Goal: Task Accomplishment & Management: Manage account settings

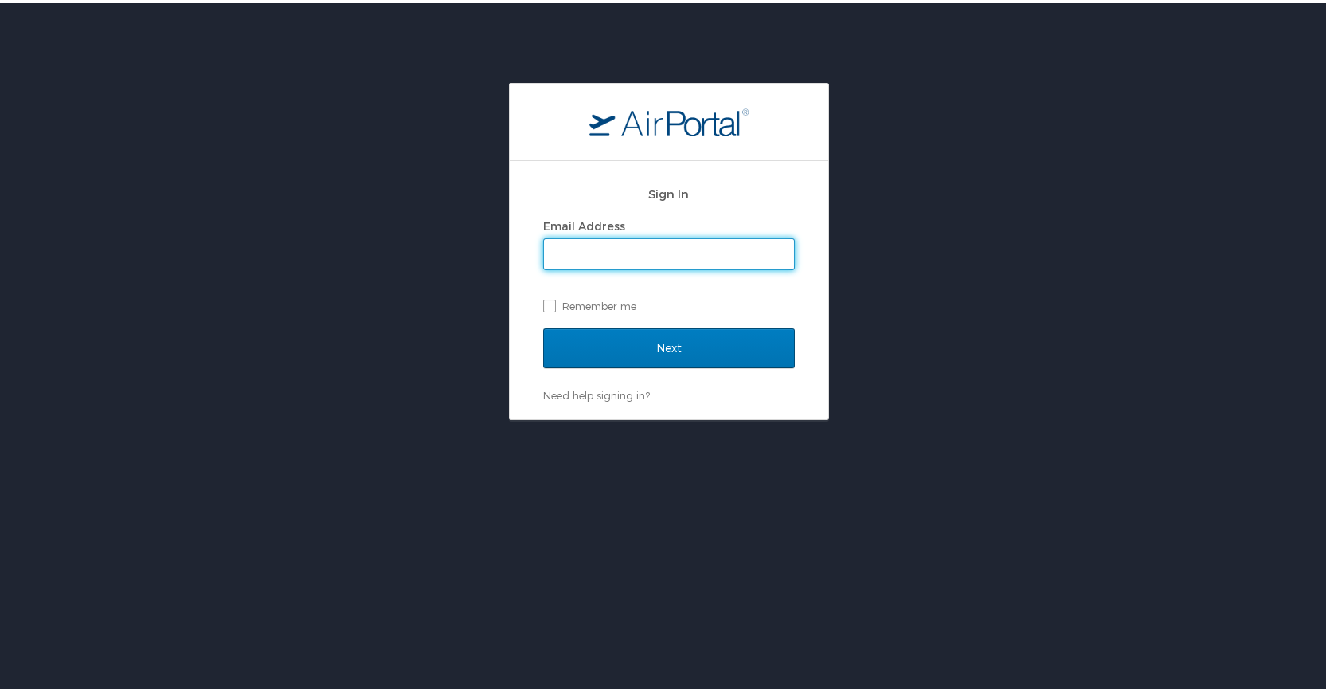
click at [676, 245] on input "Email Address" at bounding box center [669, 251] width 250 height 30
type input "[PERSON_NAME][EMAIL_ADDRESS][PERSON_NAME][DOMAIN_NAME]"
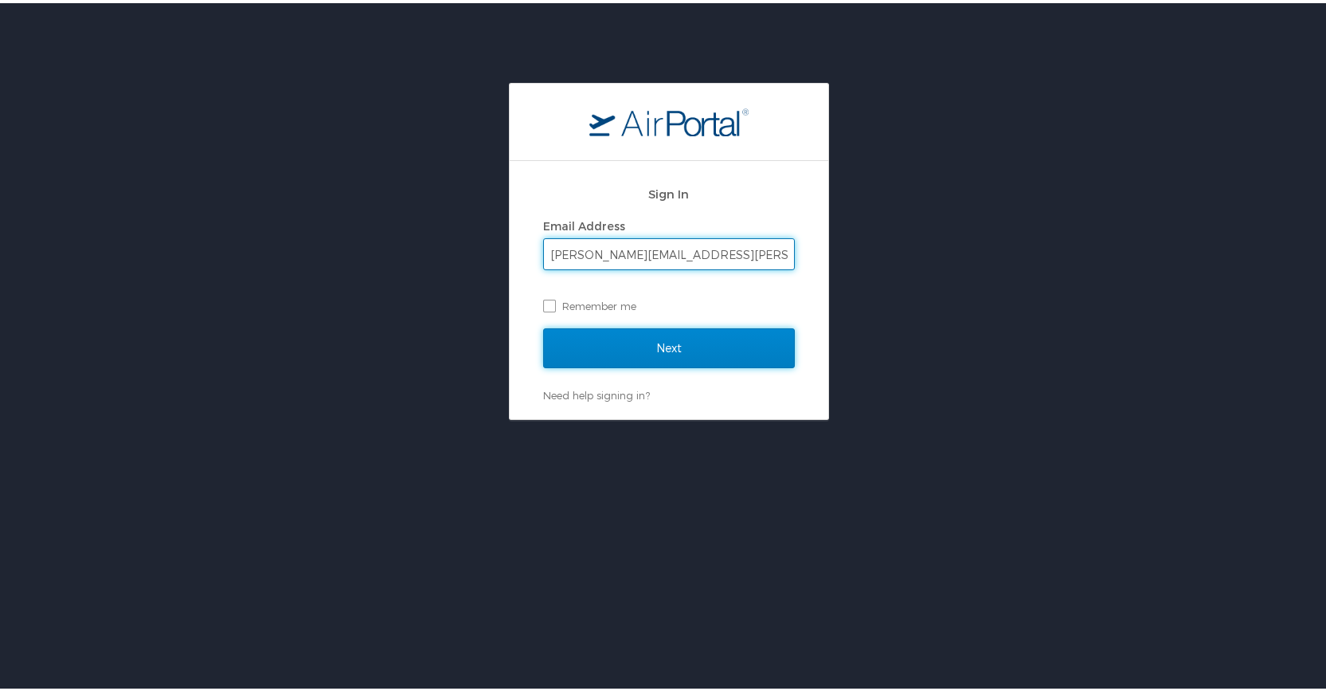
click at [648, 339] on input "Next" at bounding box center [669, 345] width 252 height 40
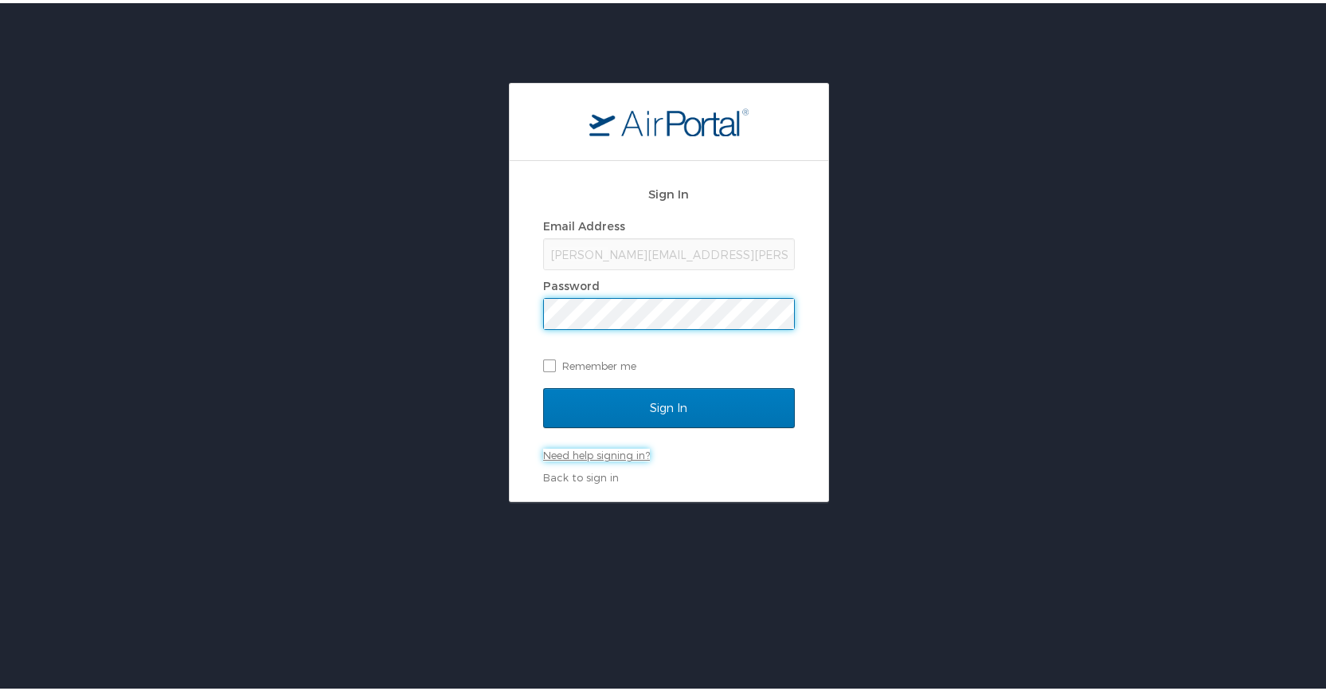
click at [600, 454] on link "Need help signing in?" at bounding box center [596, 451] width 107 height 13
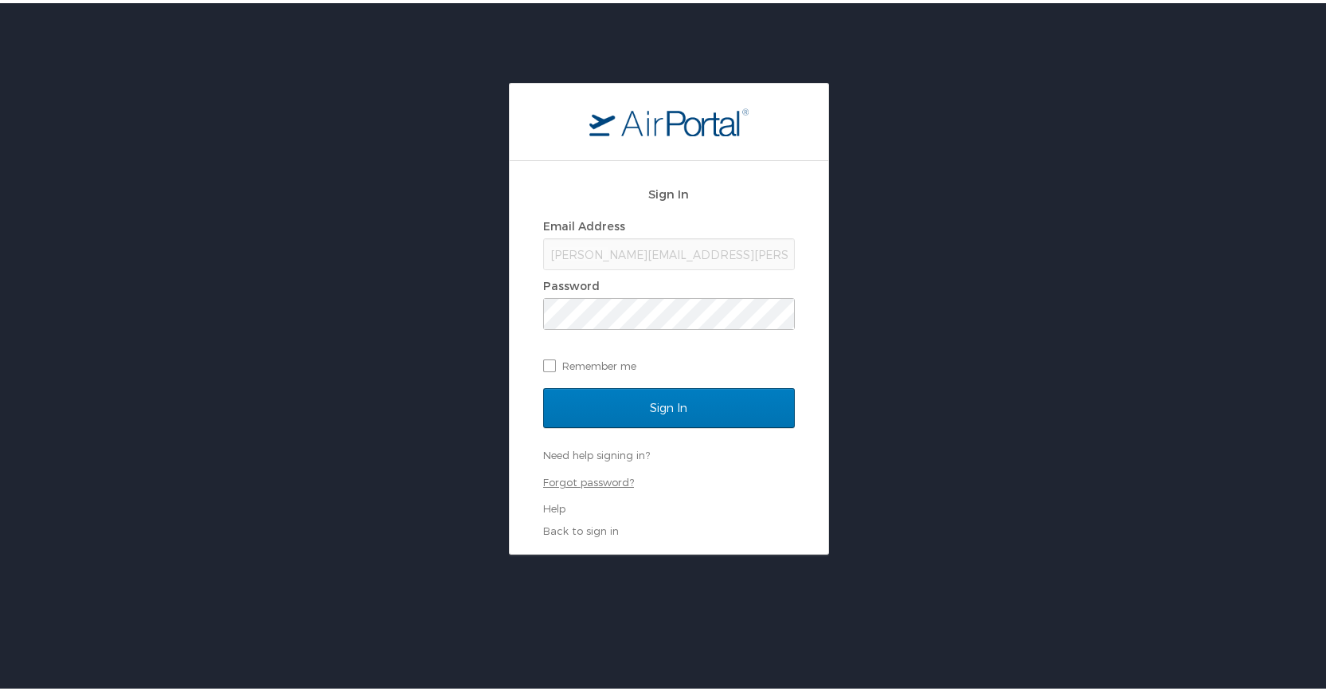
click at [603, 479] on link "Forgot password?" at bounding box center [588, 478] width 91 height 13
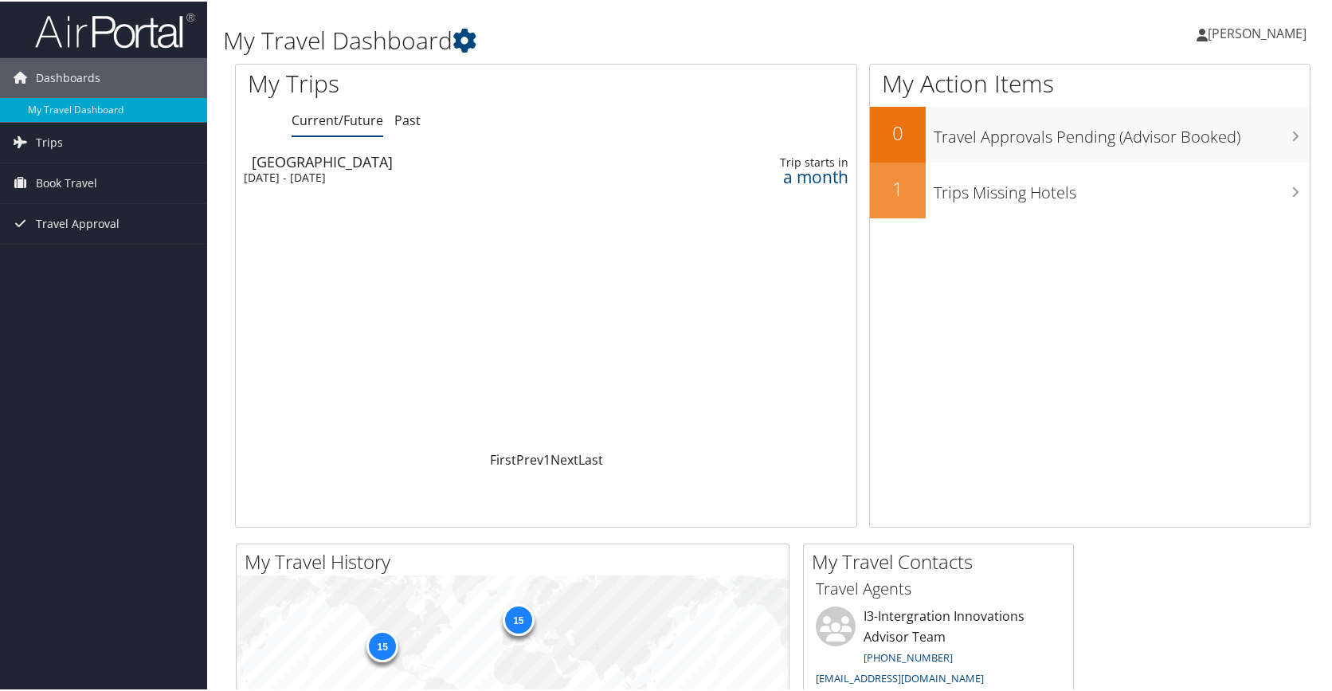
click at [1270, 35] on span "Sean Morris" at bounding box center [1257, 32] width 99 height 18
click at [1157, 144] on link "View Travel Profile" at bounding box center [1215, 141] width 178 height 27
click at [469, 43] on icon at bounding box center [464, 39] width 24 height 24
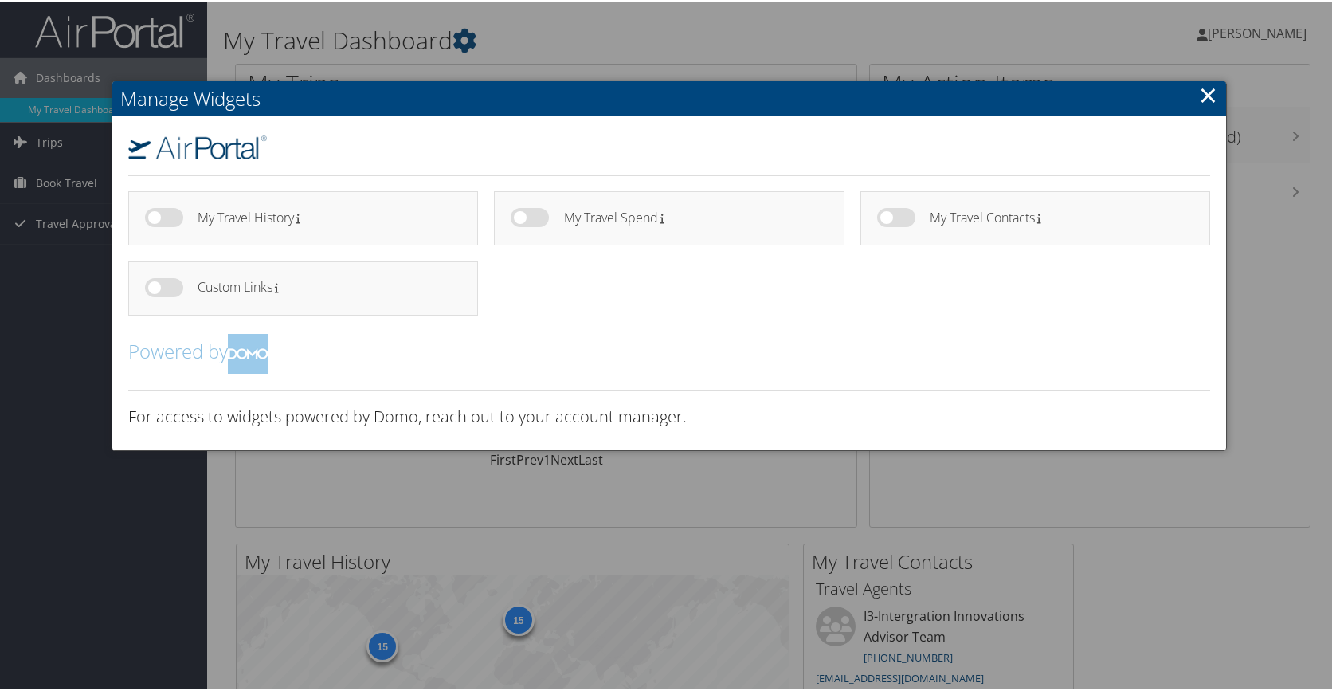
click at [1251, 283] on div at bounding box center [669, 345] width 1338 height 691
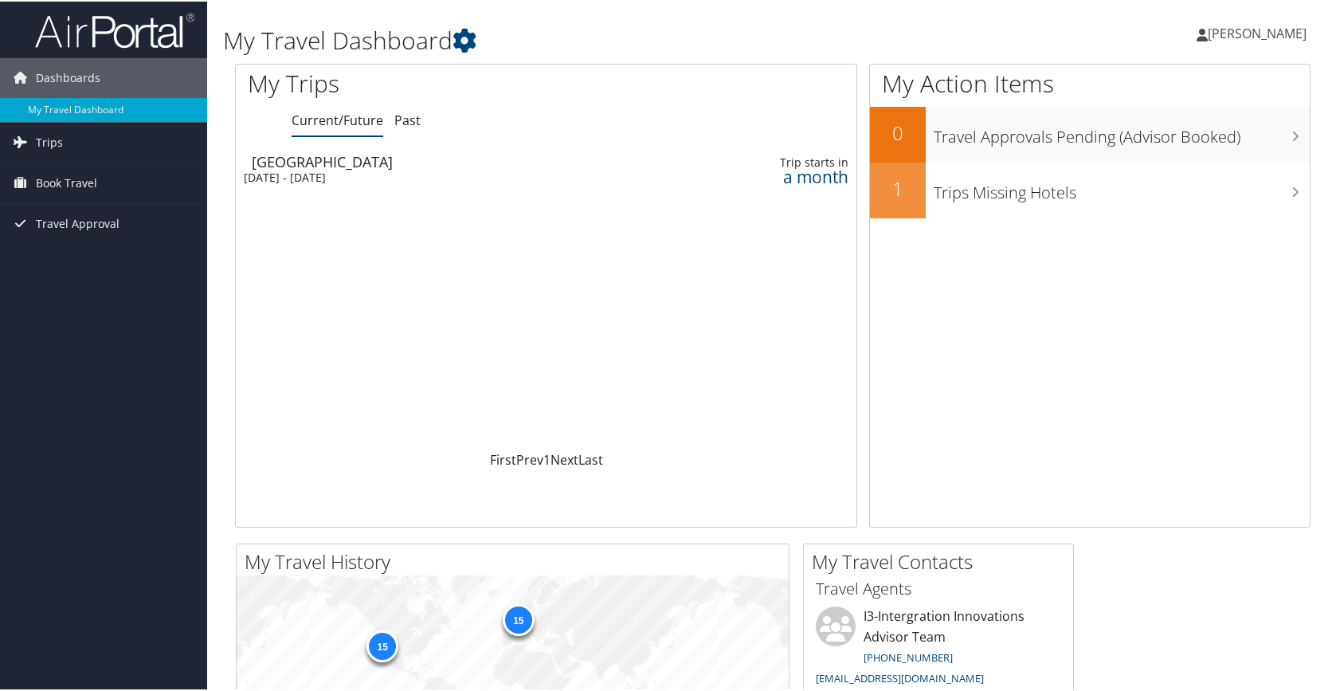
click at [1275, 36] on span "Sean Morris" at bounding box center [1257, 32] width 99 height 18
click at [1169, 83] on link "My Settings" at bounding box center [1215, 87] width 178 height 27
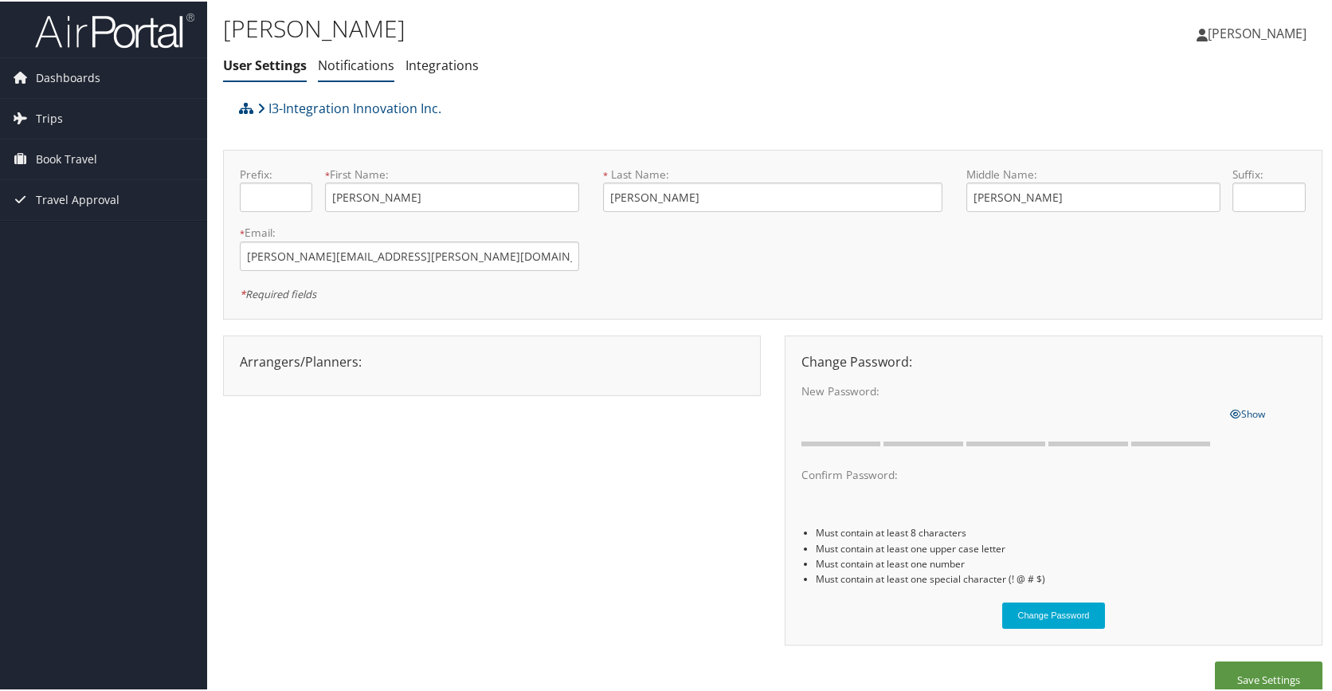
click at [378, 66] on link "Notifications" at bounding box center [356, 64] width 76 height 18
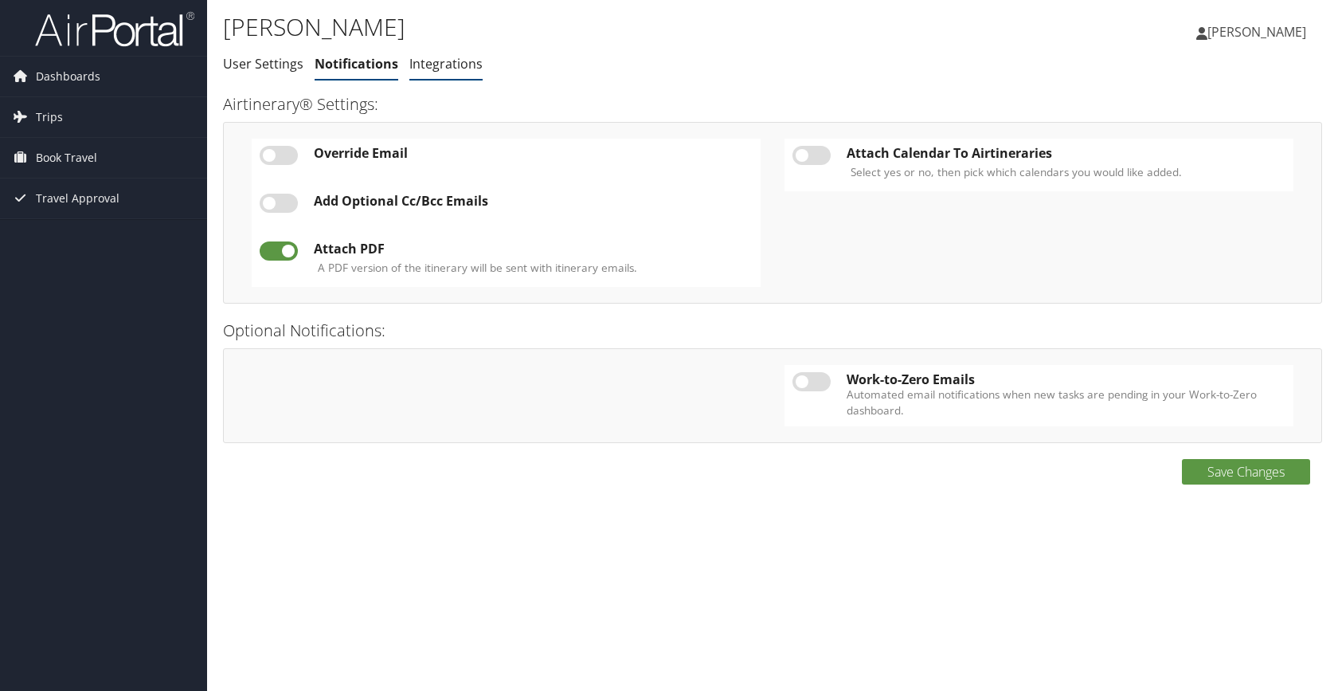
click at [459, 72] on link "Integrations" at bounding box center [445, 64] width 73 height 18
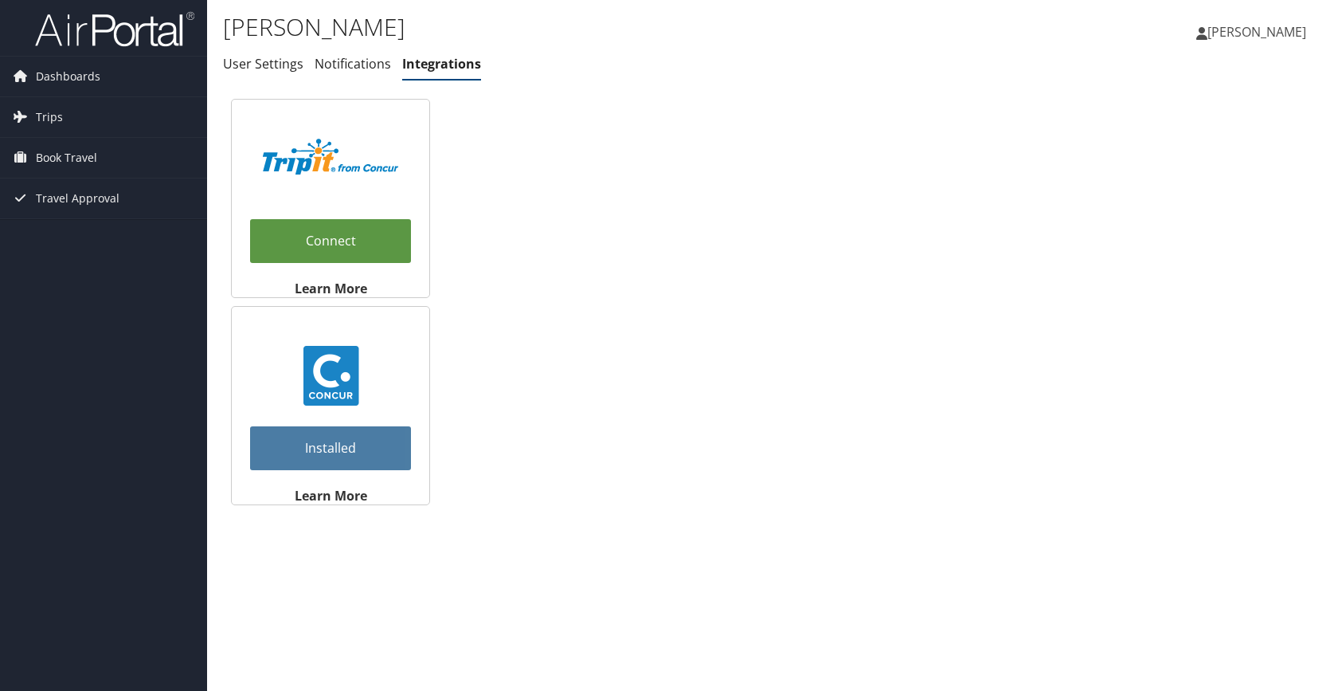
click at [1266, 42] on link "Sean Morris" at bounding box center [1260, 32] width 126 height 48
click at [1160, 146] on link "View Travel Profile" at bounding box center [1217, 141] width 178 height 27
